Goal: Navigation & Orientation: Find specific page/section

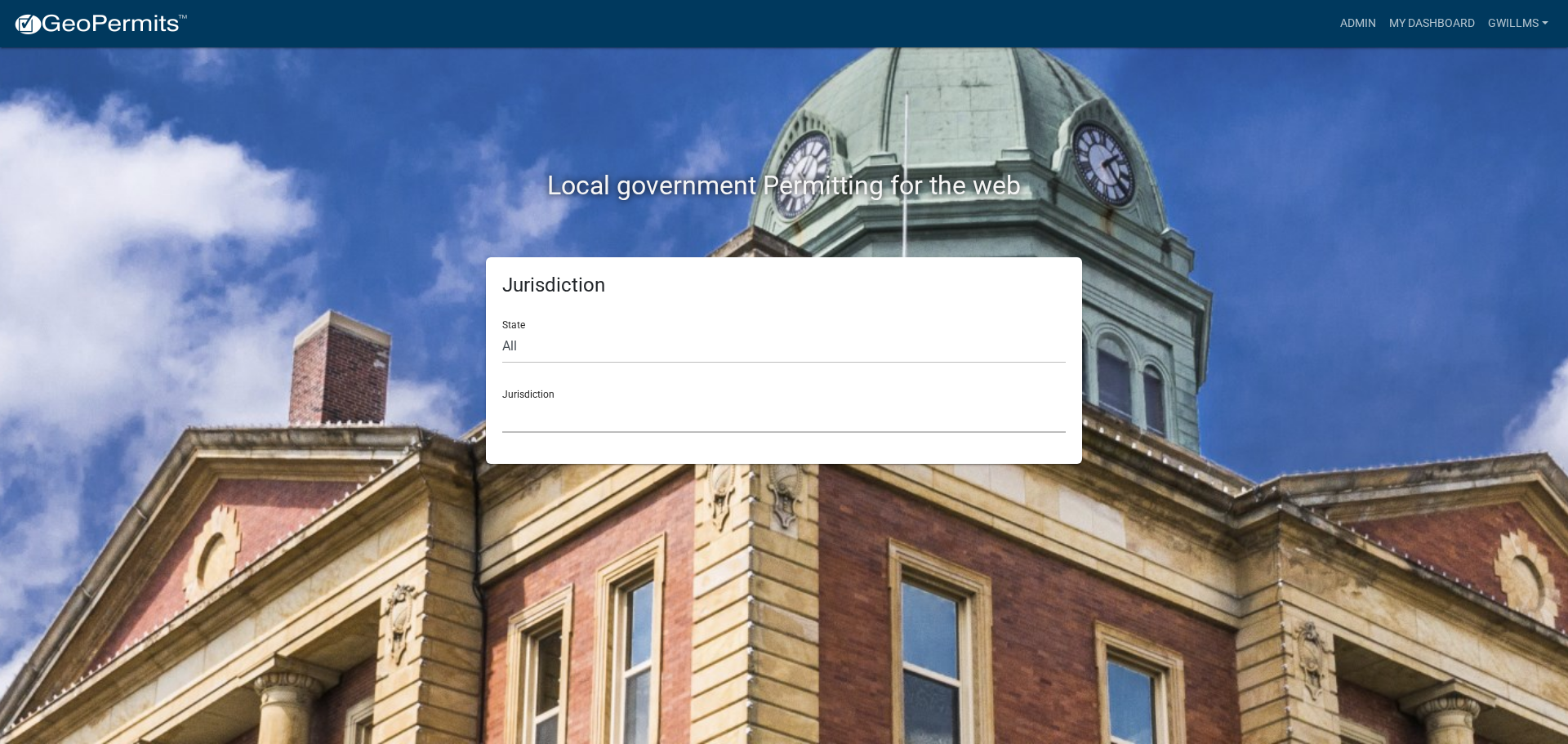
click at [694, 400] on select "[GEOGRAPHIC_DATA], [US_STATE] [GEOGRAPHIC_DATA], [US_STATE][PERSON_NAME][GEOGRA…" at bounding box center [784, 416] width 564 height 34
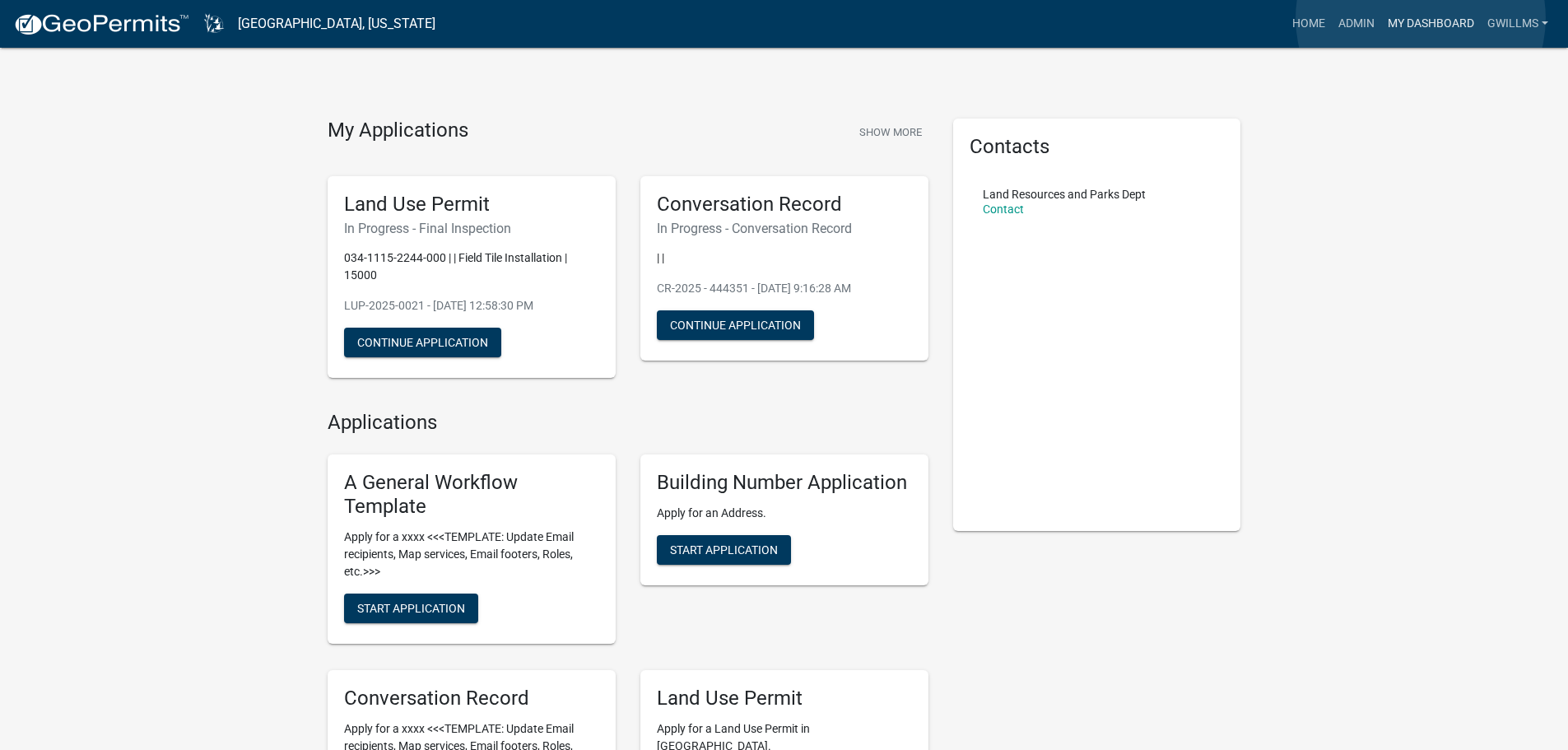
click at [1421, 18] on link "My Dashboard" at bounding box center [1431, 24] width 100 height 32
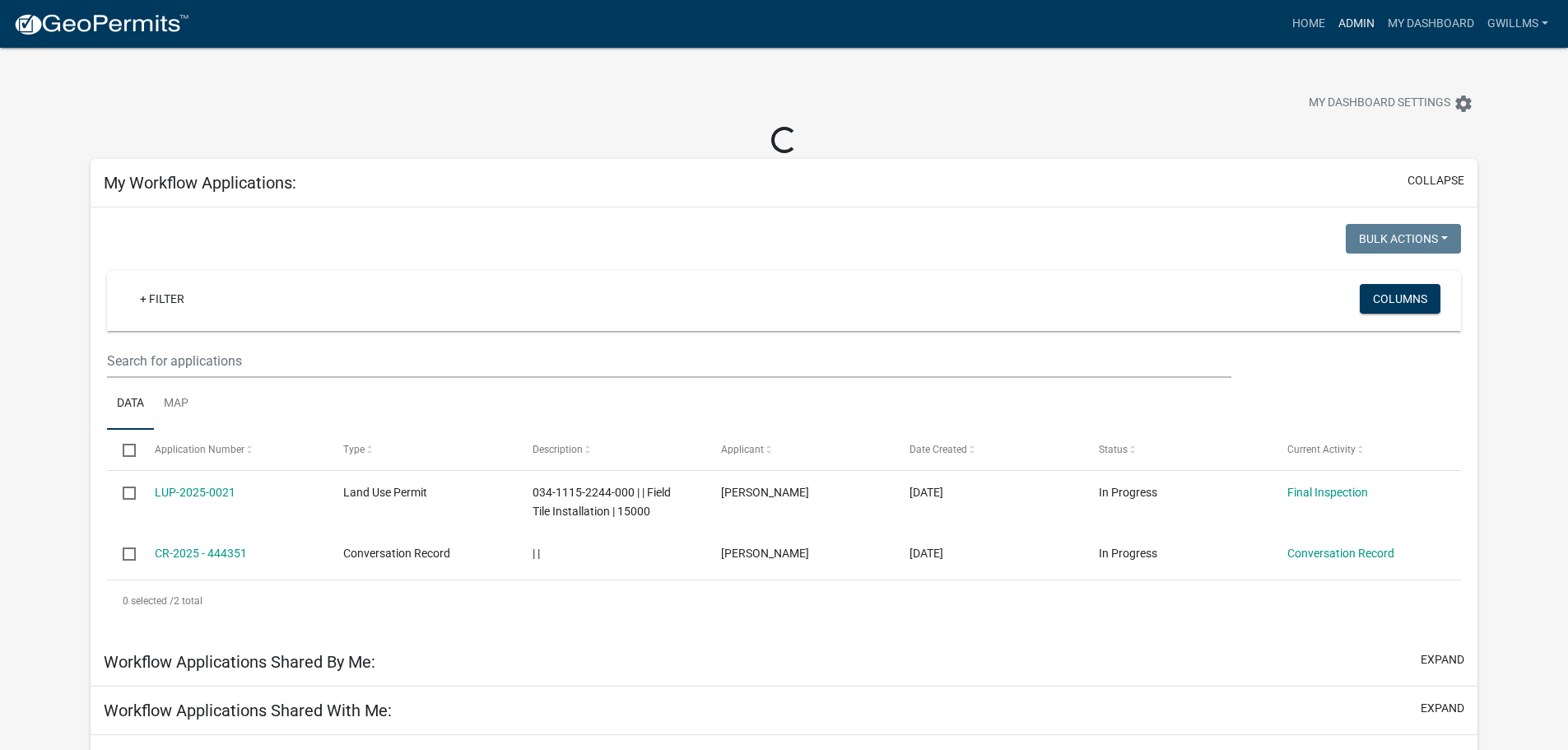
click at [1368, 35] on link "Admin" at bounding box center [1356, 24] width 49 height 32
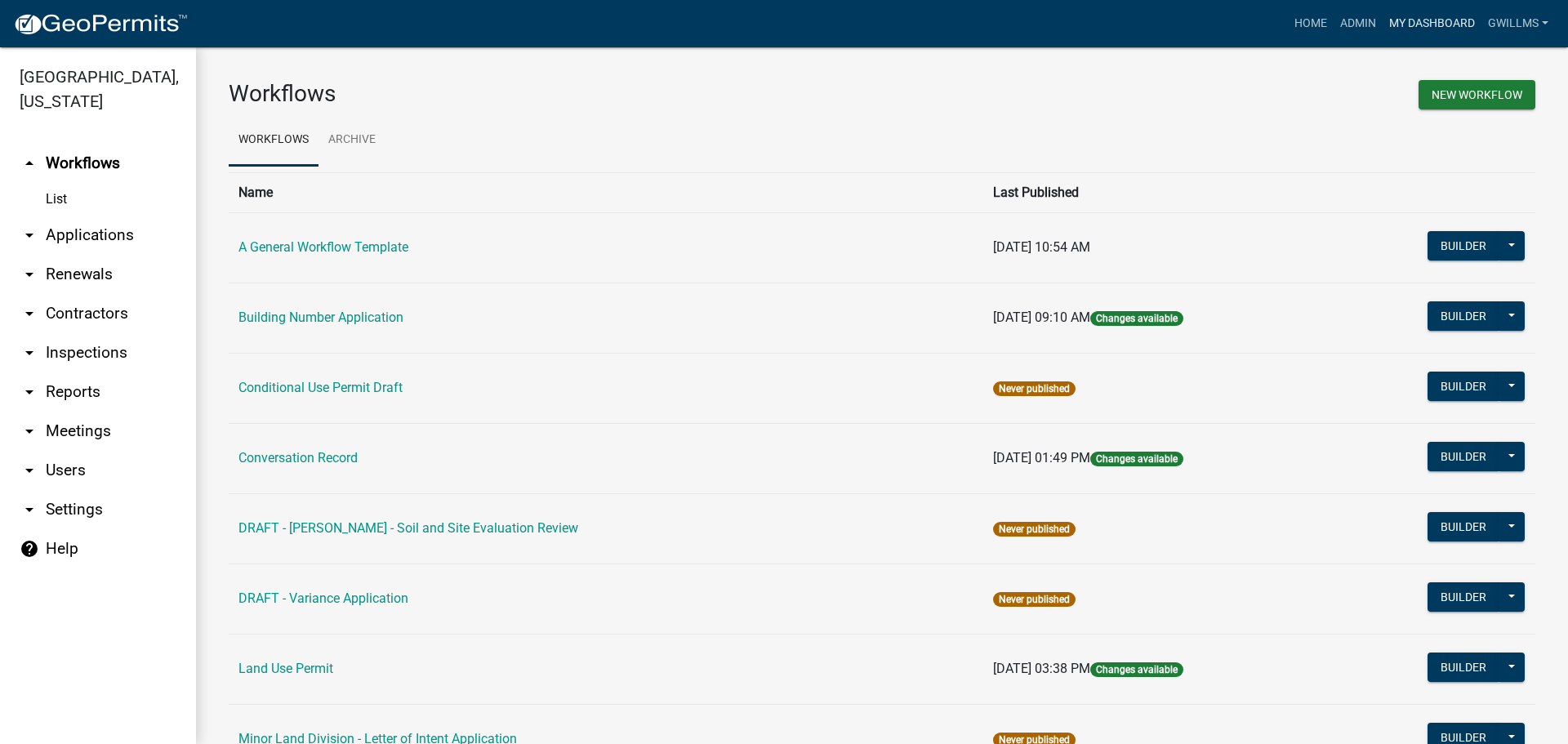
click at [1416, 23] on link "My Dashboard" at bounding box center [1432, 24] width 99 height 31
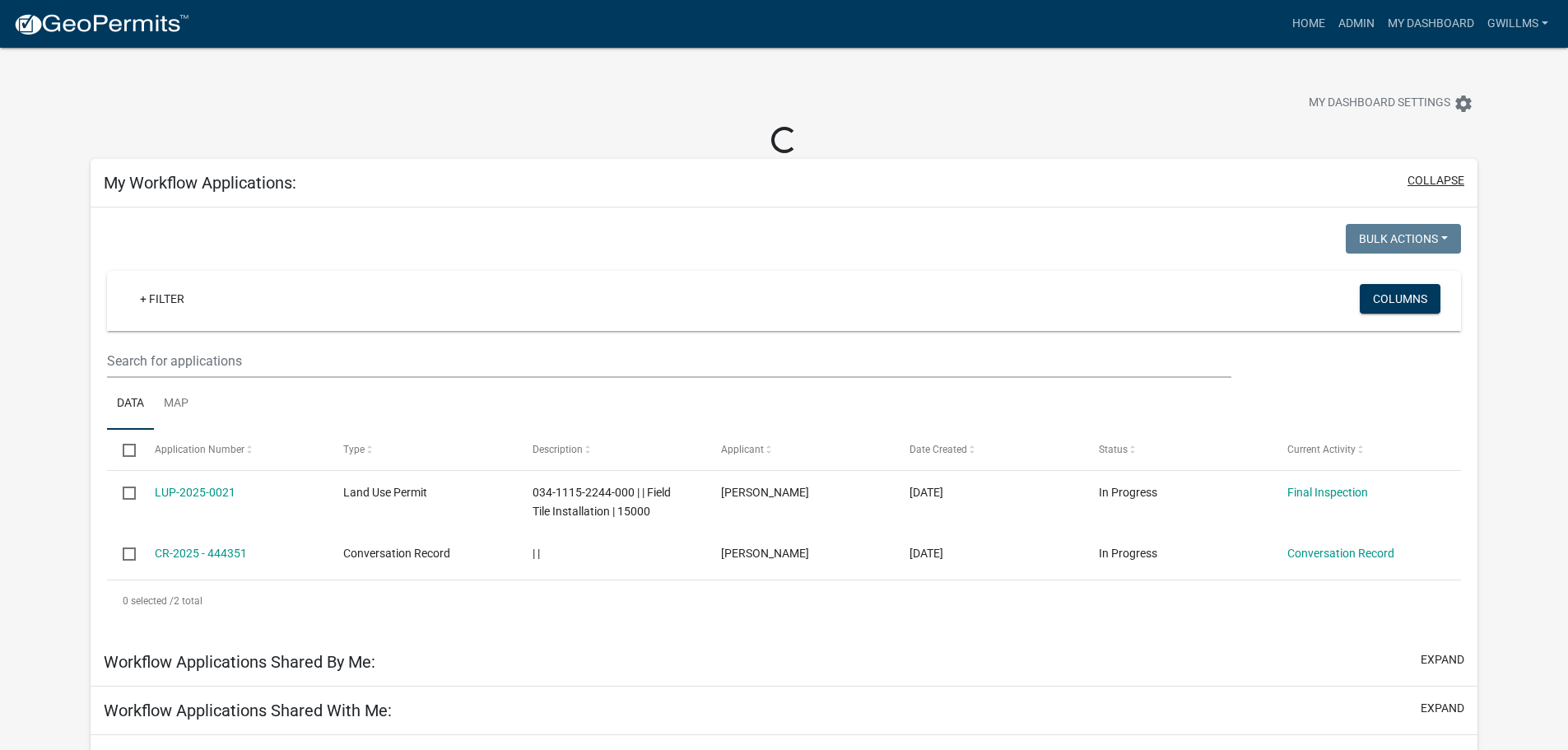
click at [1440, 182] on button "collapse" at bounding box center [1436, 181] width 57 height 18
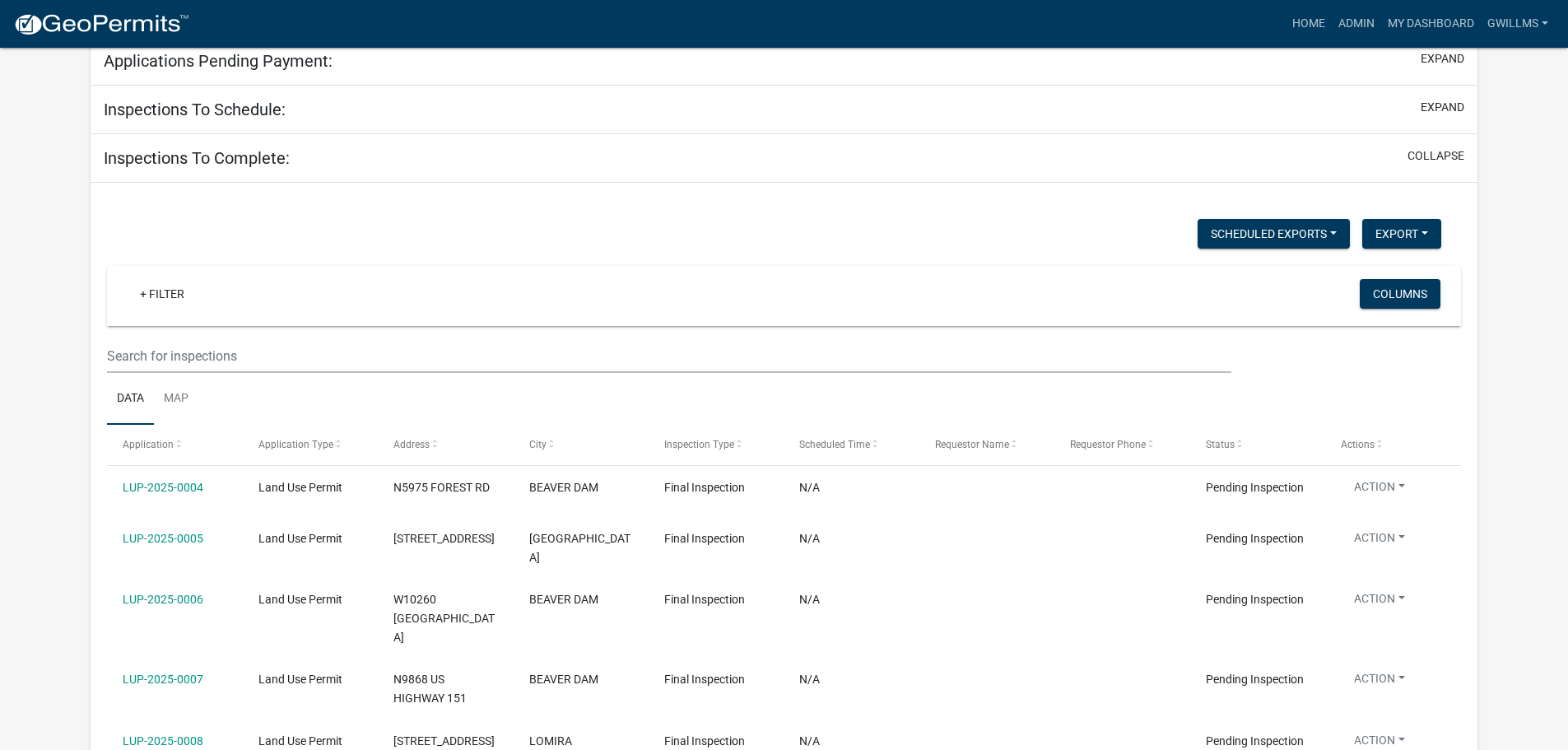
scroll to position [329, 0]
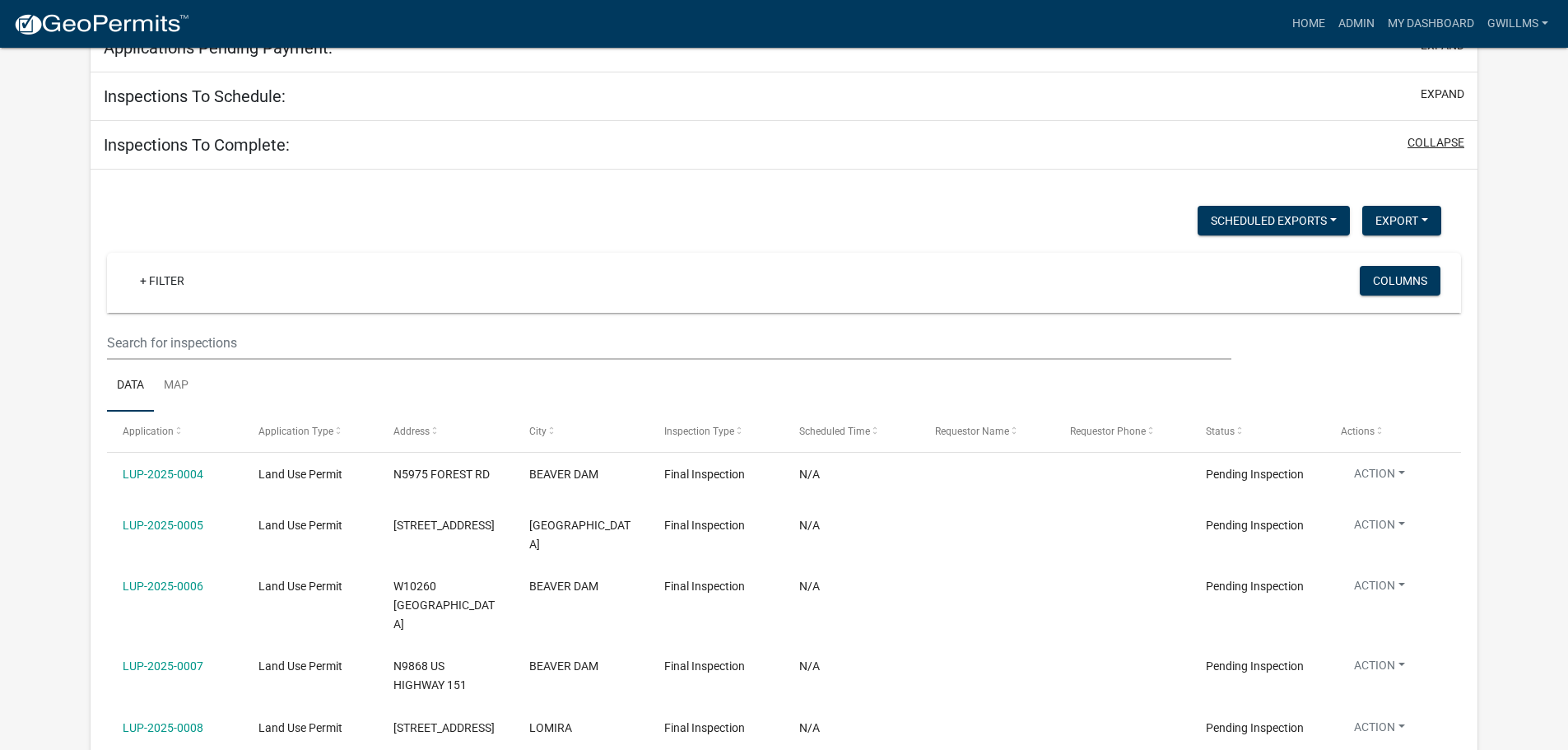
click at [1446, 141] on button "collapse" at bounding box center [1436, 142] width 57 height 18
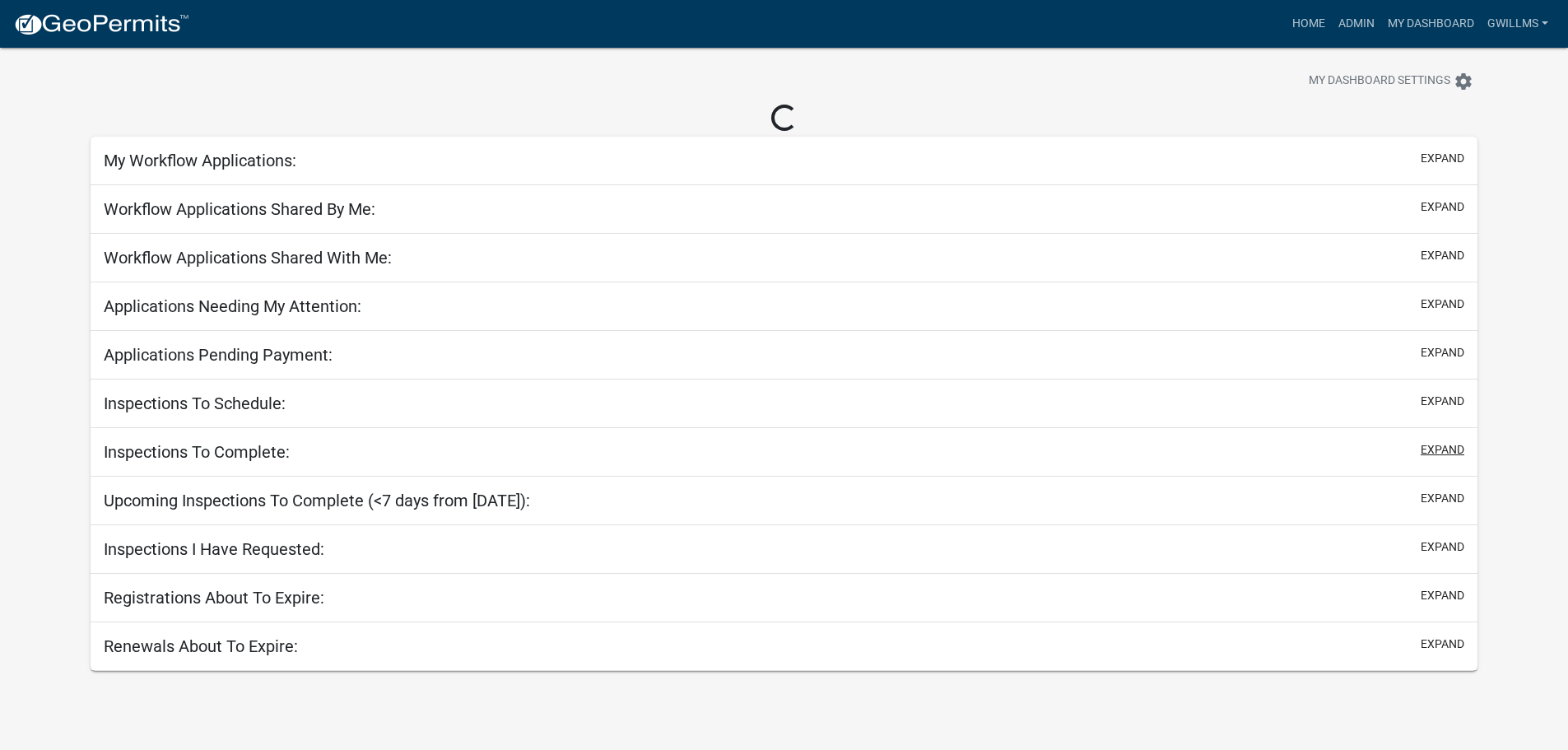
scroll to position [0, 0]
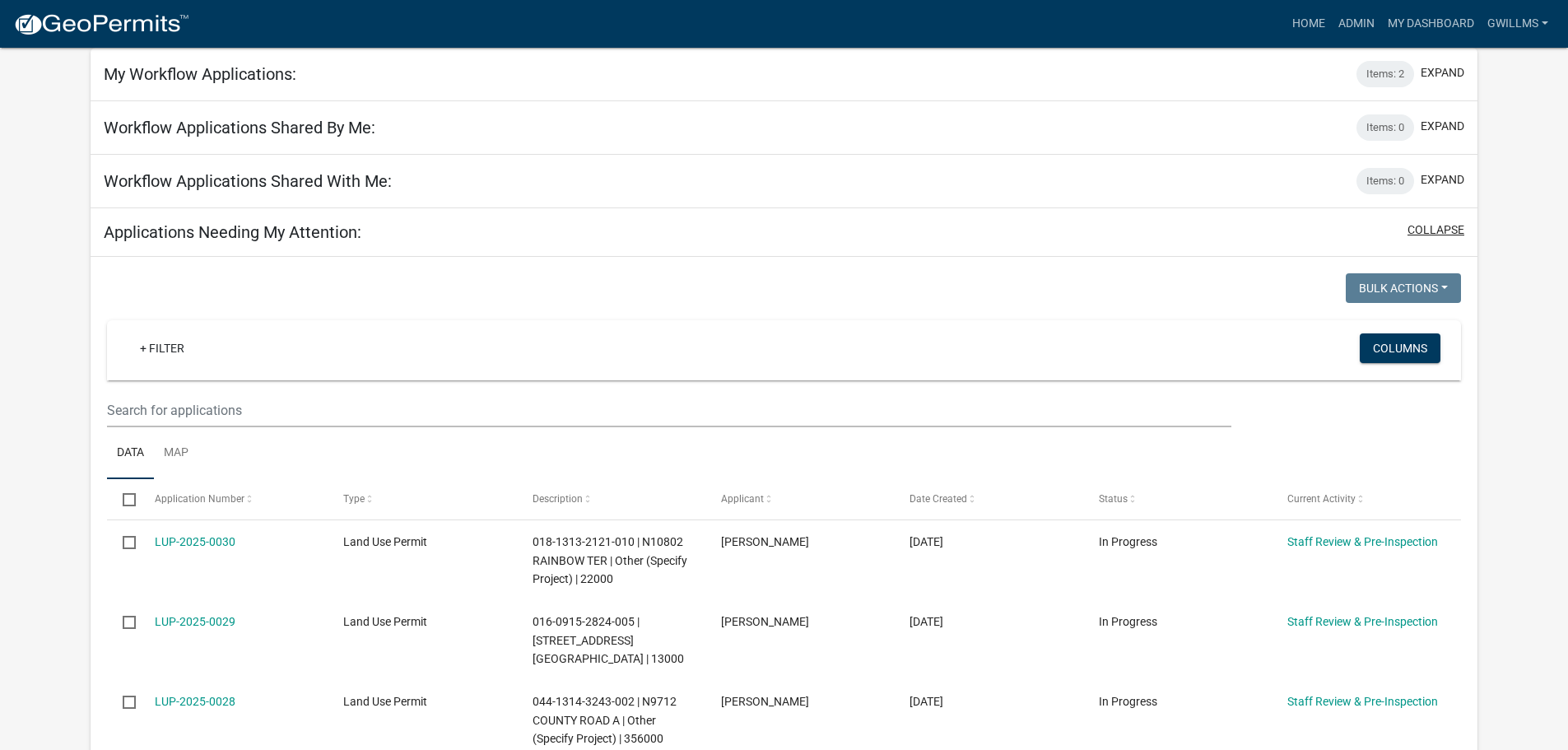
click at [1439, 225] on button "collapse" at bounding box center [1436, 230] width 57 height 18
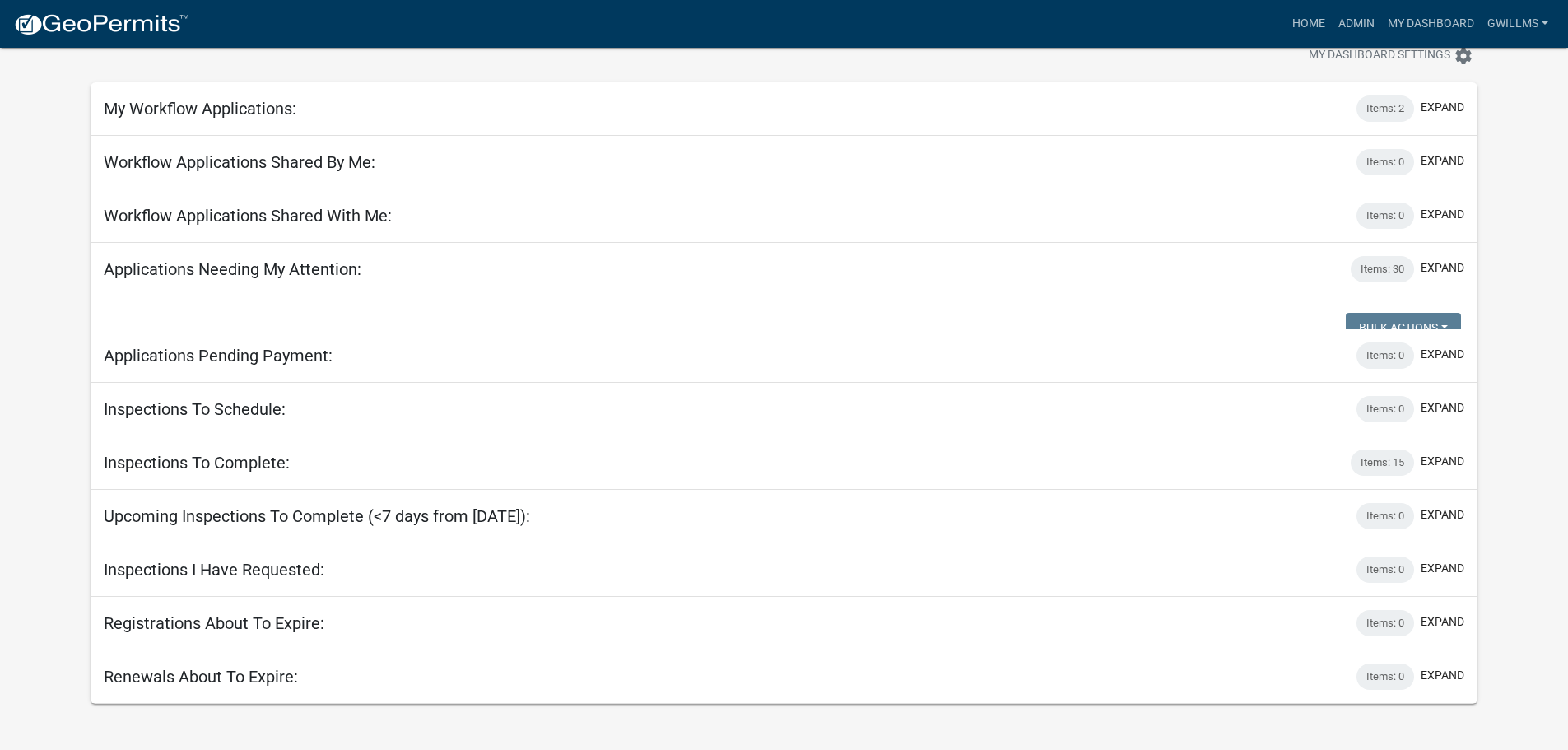
scroll to position [48, 0]
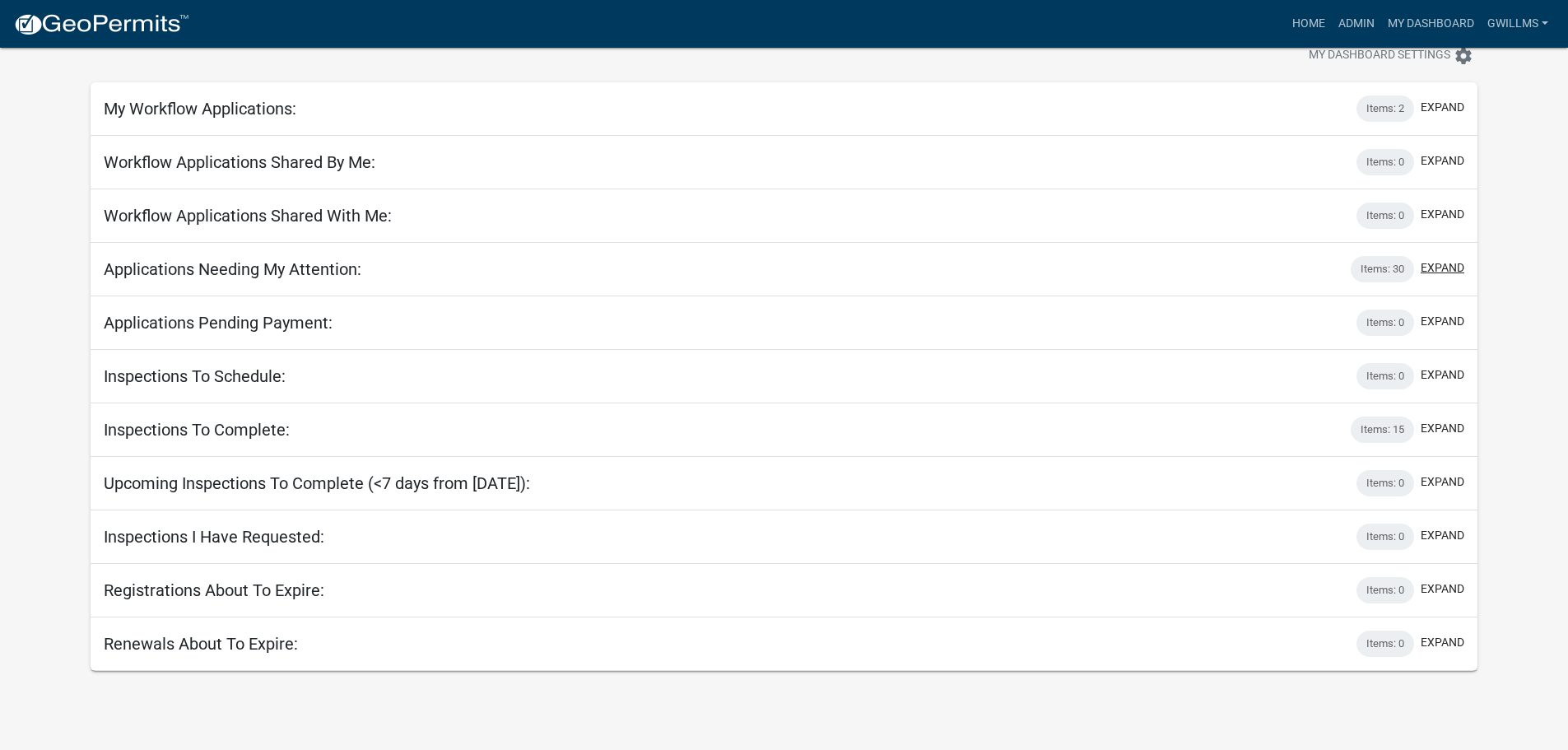
click at [1443, 268] on button "expand" at bounding box center [1442, 268] width 43 height 18
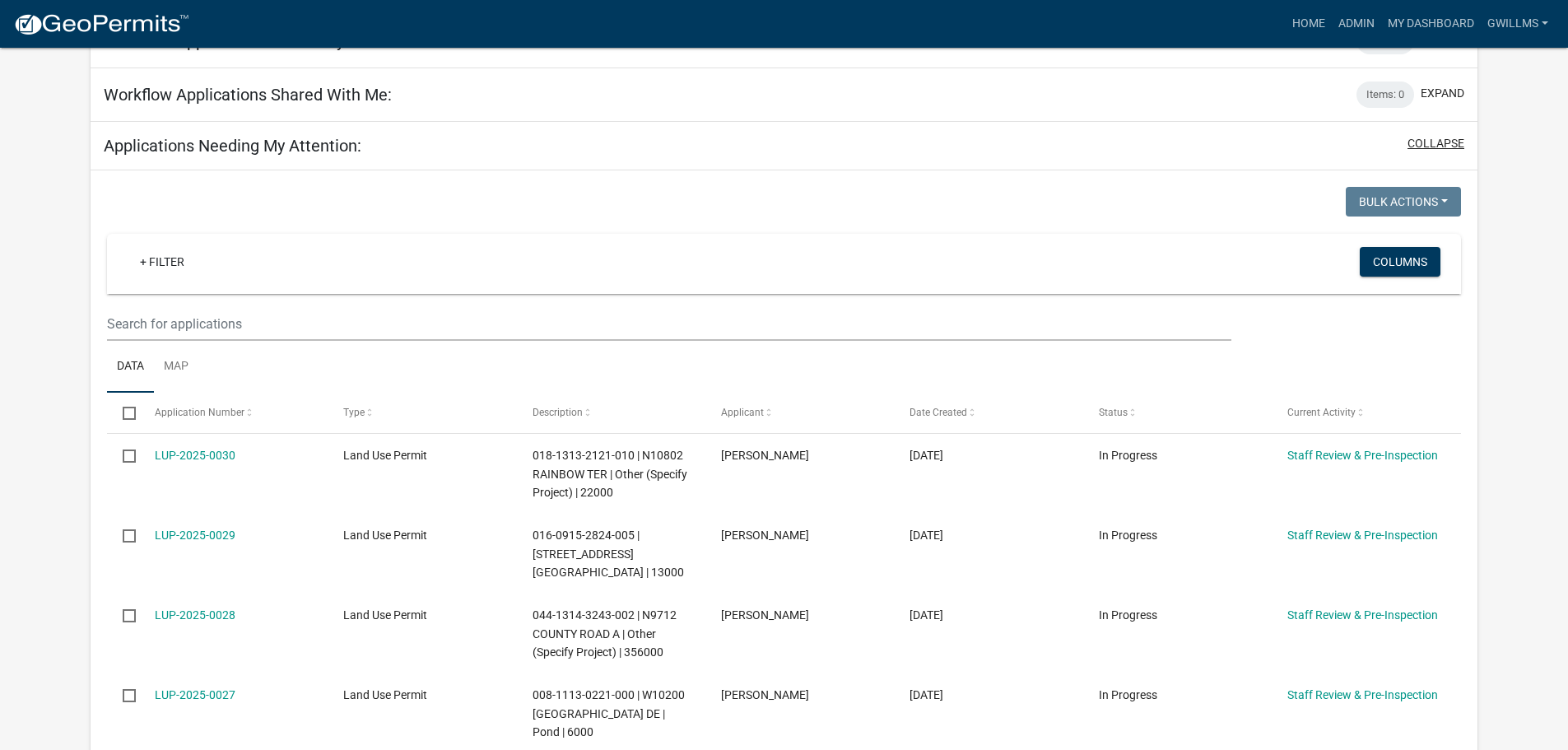
scroll to position [0, 0]
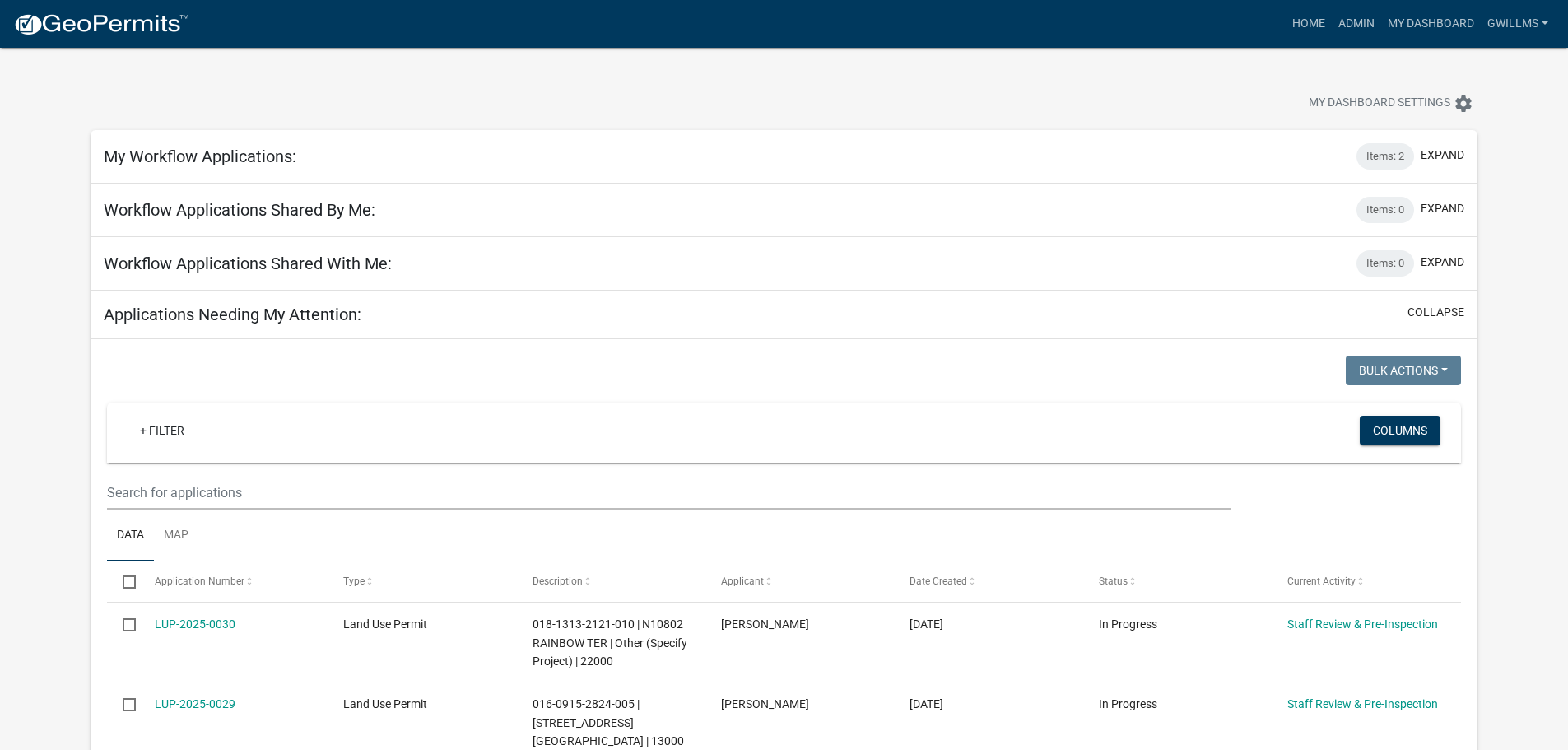
click at [399, 84] on div "My Dashboard Settings settings" at bounding box center [784, 85] width 1412 height 76
